Goal: Information Seeking & Learning: Learn about a topic

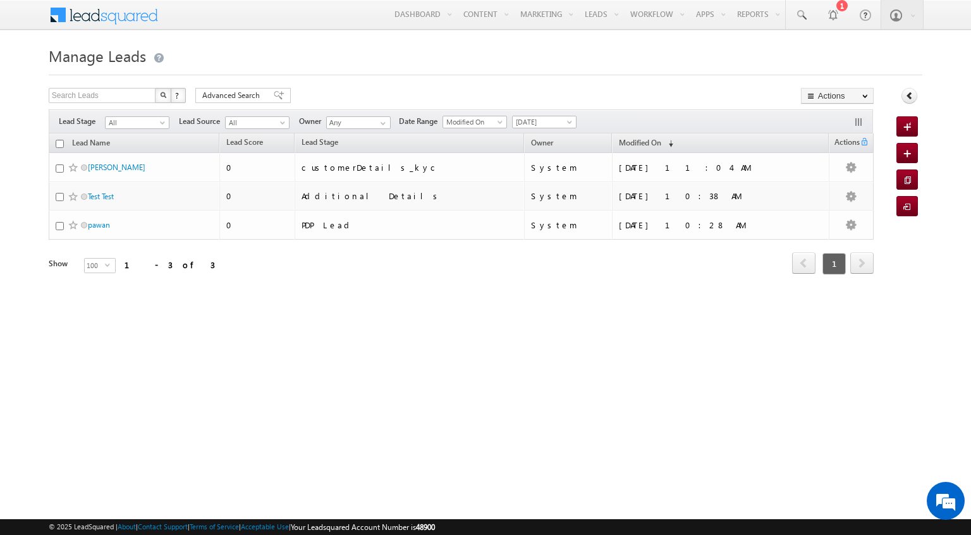
click at [638, 308] on div "Manage Leads Quick Add Lead Search Leads X ? 3 results found Advanced Search Ad…" at bounding box center [485, 200] width 873 height 316
click at [833, 8] on div at bounding box center [832, 14] width 13 height 13
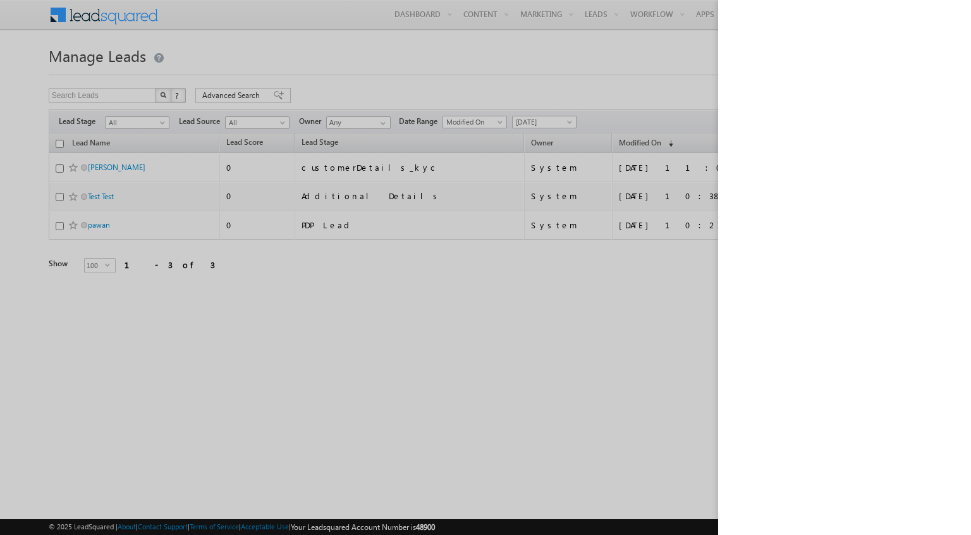
click at [611, 73] on div at bounding box center [485, 267] width 971 height 535
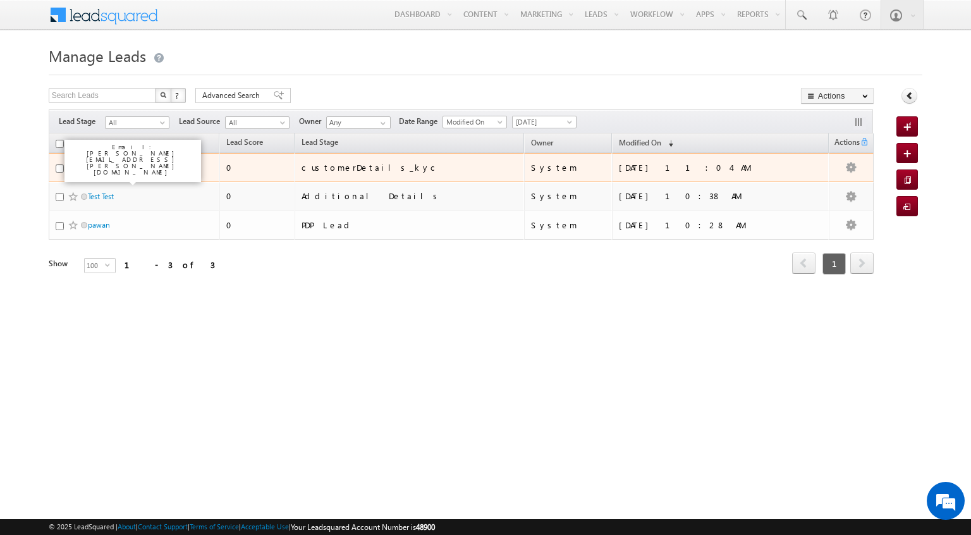
click at [119, 171] on link "[PERSON_NAME]" at bounding box center [117, 166] width 58 height 9
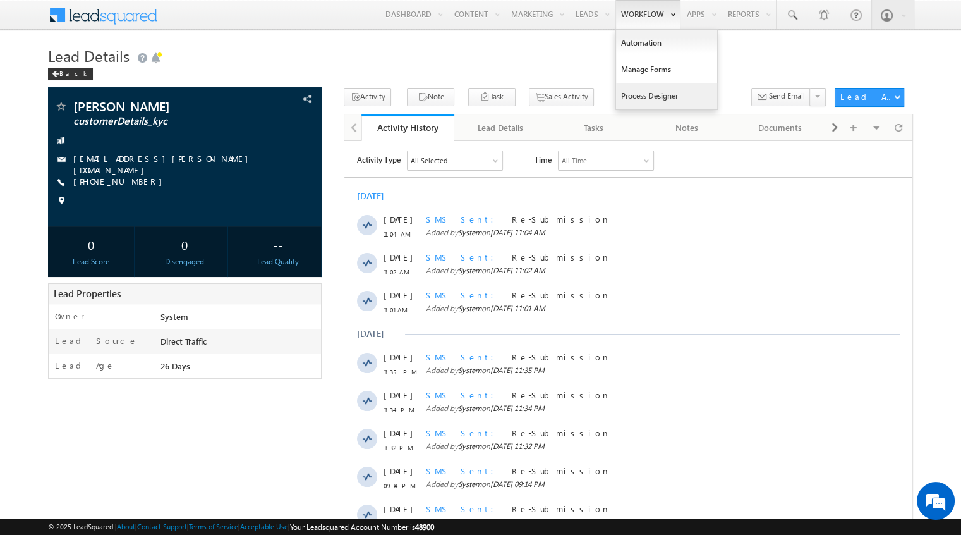
click at [630, 99] on link "Process Designer" at bounding box center [666, 96] width 101 height 27
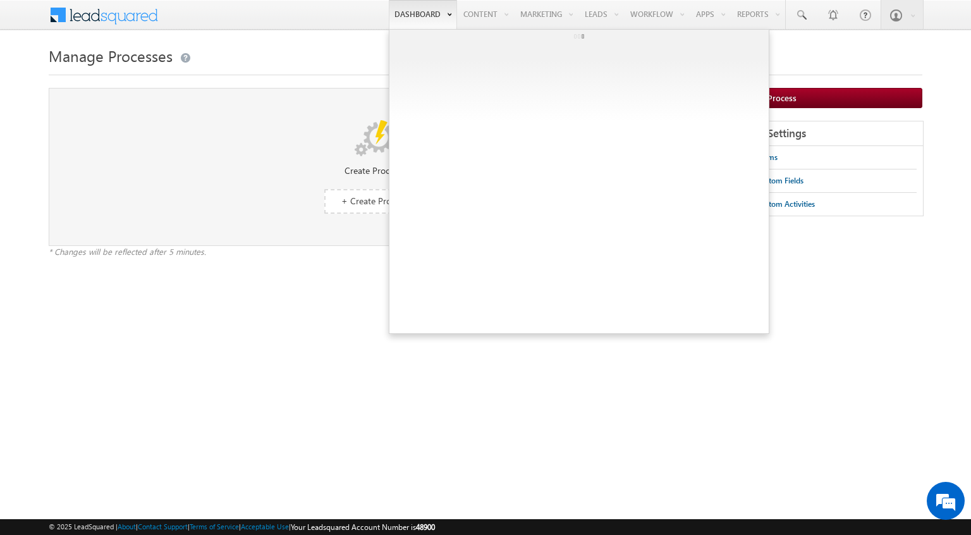
click at [404, 20] on link "Dashboard" at bounding box center [423, 14] width 68 height 29
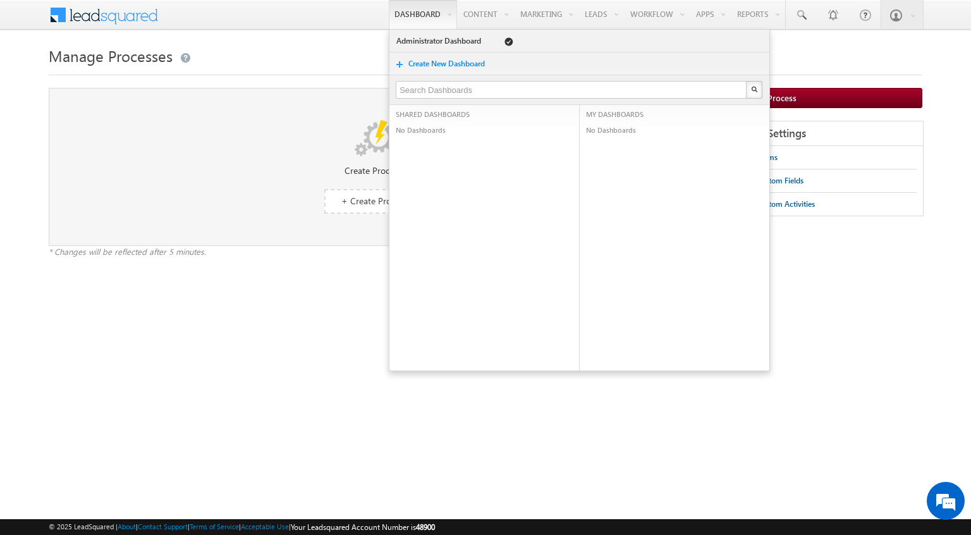
click at [95, 24] on span at bounding box center [112, 14] width 92 height 22
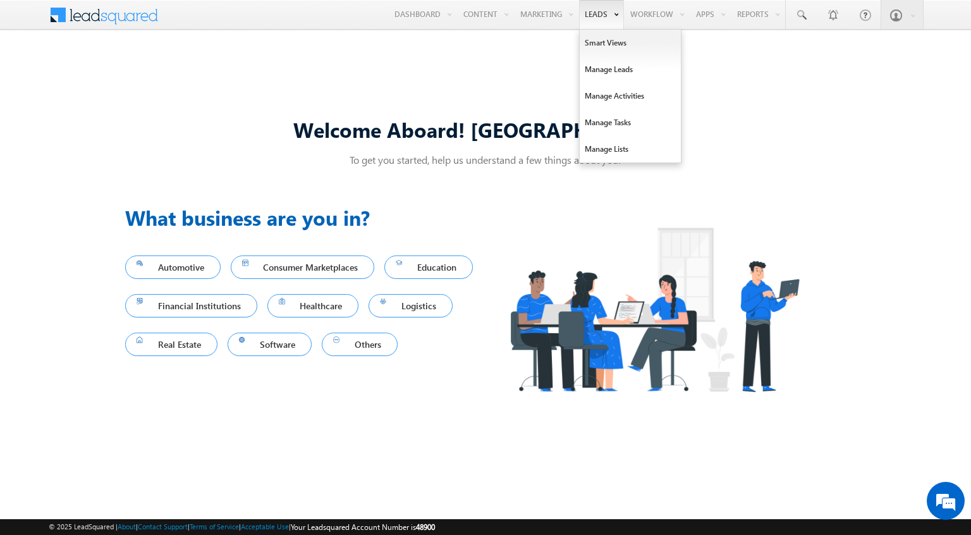
click at [579, 9] on link "Leads" at bounding box center [601, 14] width 45 height 29
click at [589, 64] on link "Manage Leads" at bounding box center [630, 69] width 101 height 27
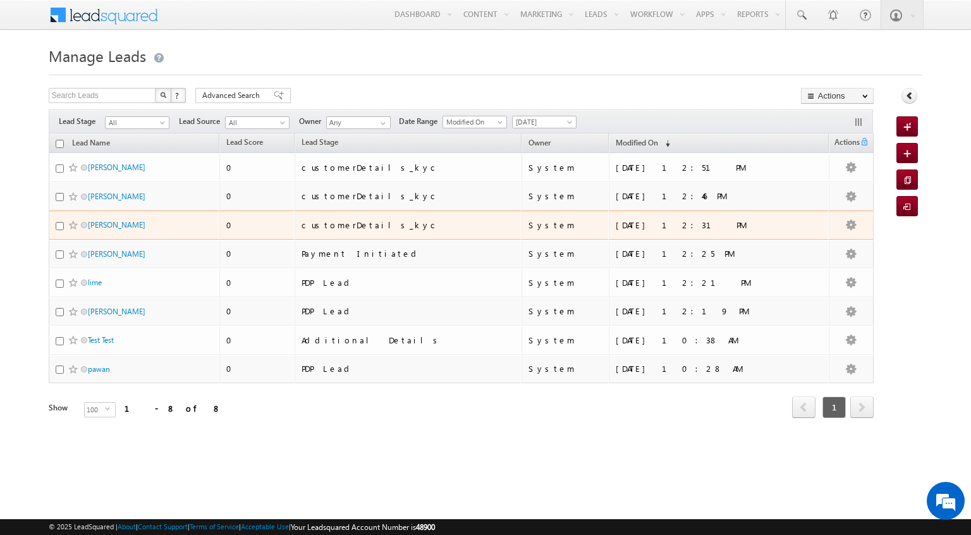
click at [355, 232] on td "customerDetails_kyc" at bounding box center [409, 224] width 228 height 29
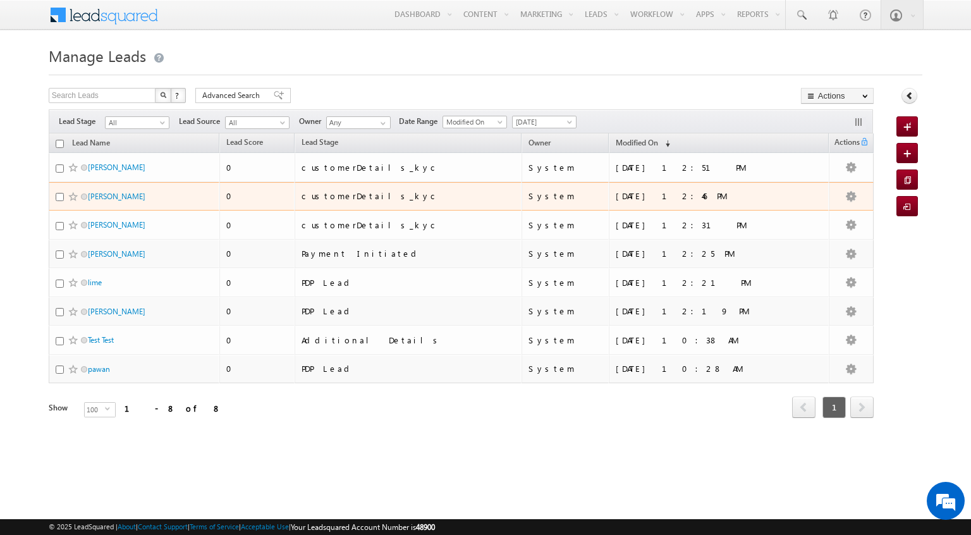
click at [399, 195] on div "customerDetails_kyc" at bounding box center [388, 195] width 174 height 11
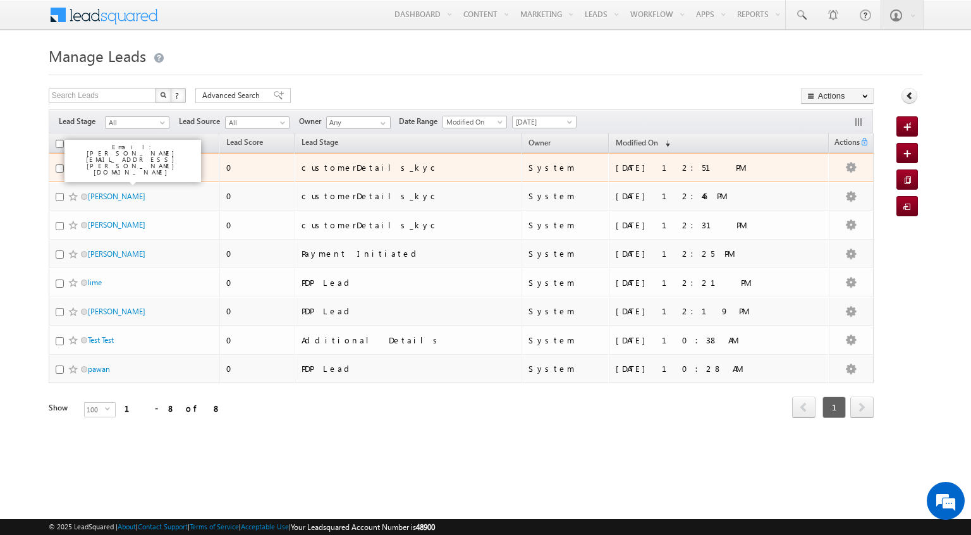
click at [120, 167] on link "[PERSON_NAME]" at bounding box center [117, 166] width 58 height 9
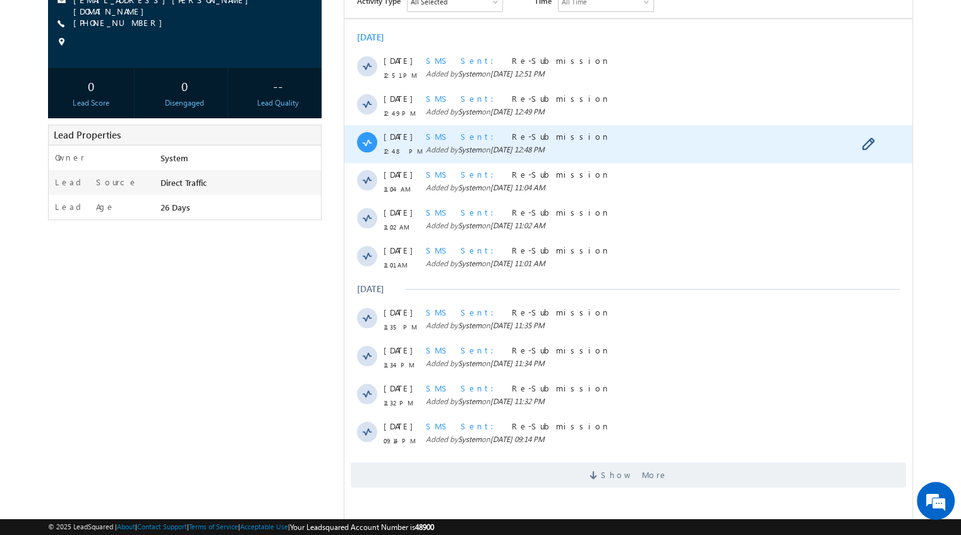
scroll to position [180, 0]
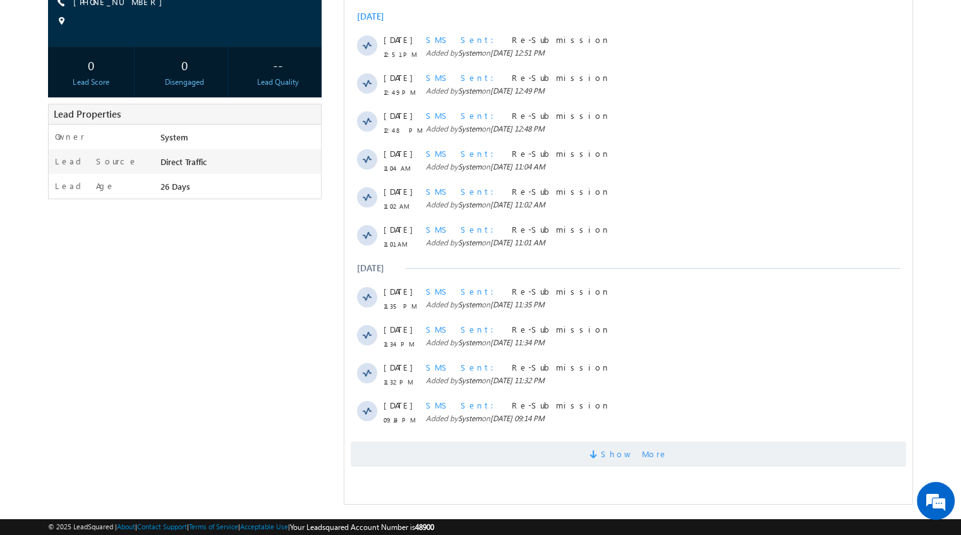
click at [550, 446] on span "Show More" at bounding box center [629, 453] width 556 height 25
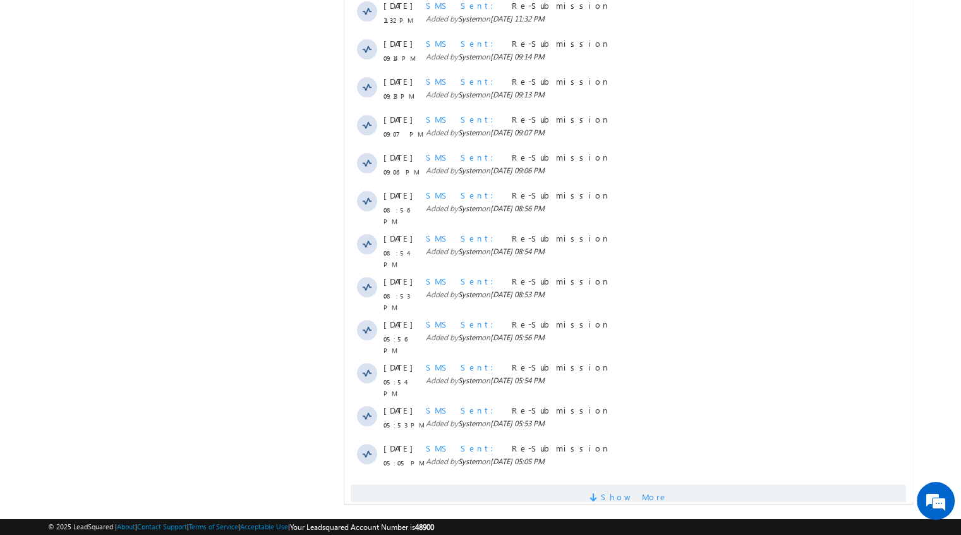
scroll to position [0, 0]
click at [561, 484] on span "Show More" at bounding box center [629, 496] width 556 height 25
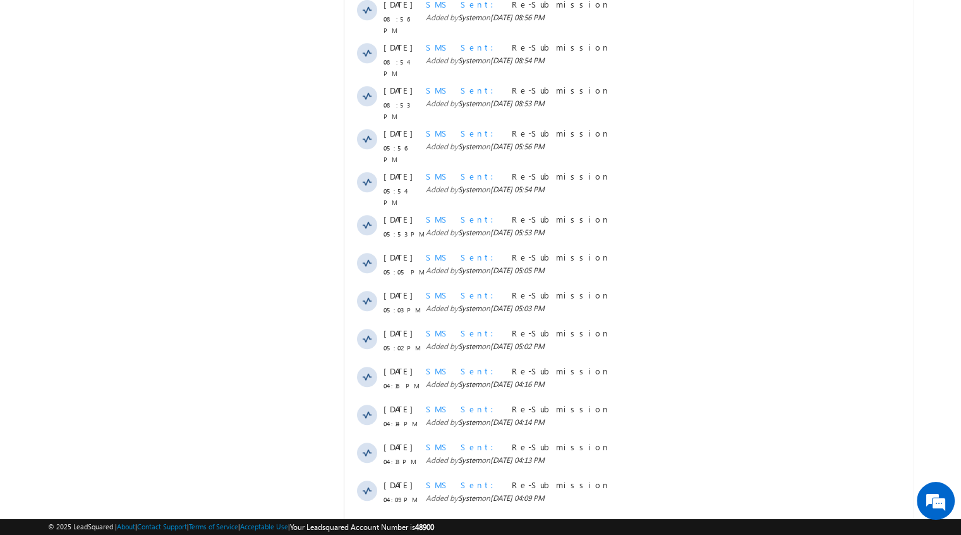
scroll to position [920, 0]
